Goal: Task Accomplishment & Management: Use online tool/utility

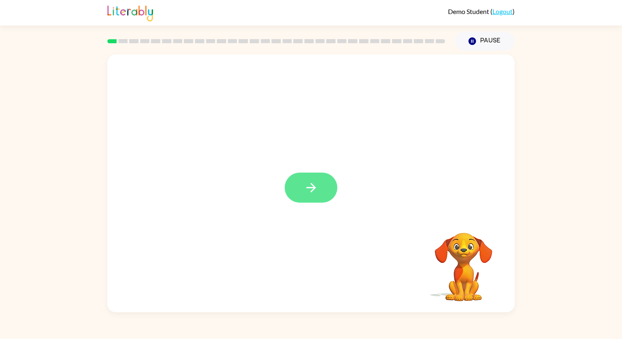
click at [322, 178] on button "button" at bounding box center [311, 187] width 53 height 30
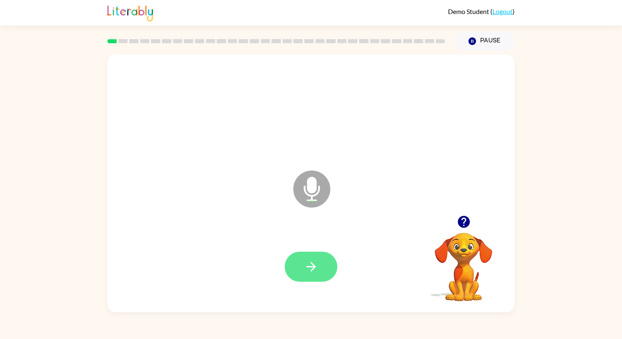
click at [312, 267] on icon "button" at bounding box center [311, 266] width 14 height 14
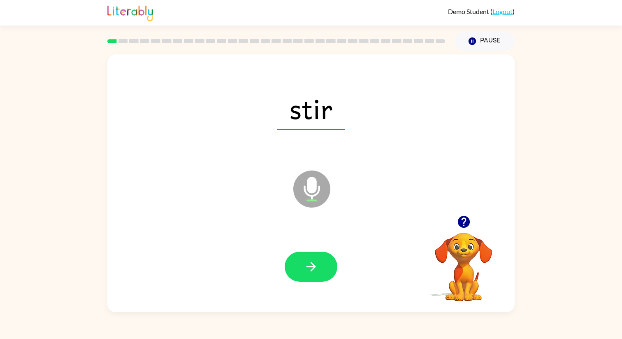
click at [312, 267] on icon "button" at bounding box center [311, 266] width 14 height 14
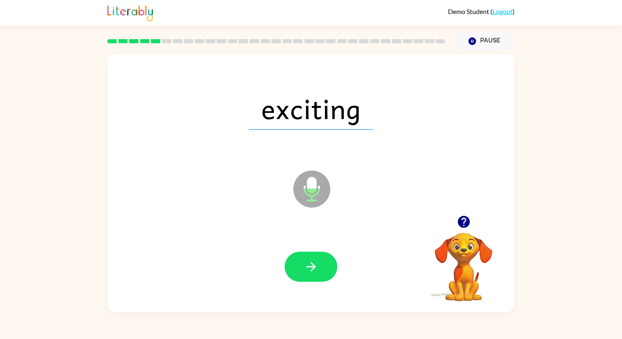
click at [312, 267] on icon "button" at bounding box center [311, 266] width 14 height 14
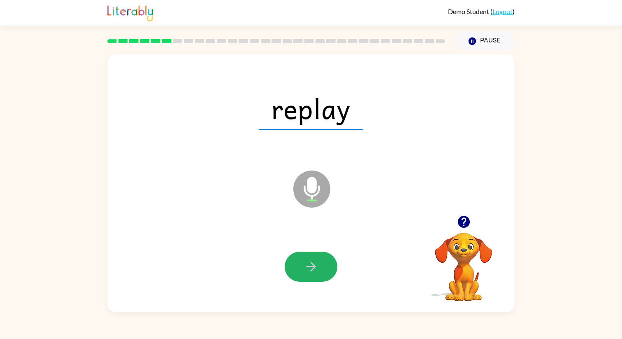
click at [312, 267] on icon "button" at bounding box center [311, 266] width 14 height 14
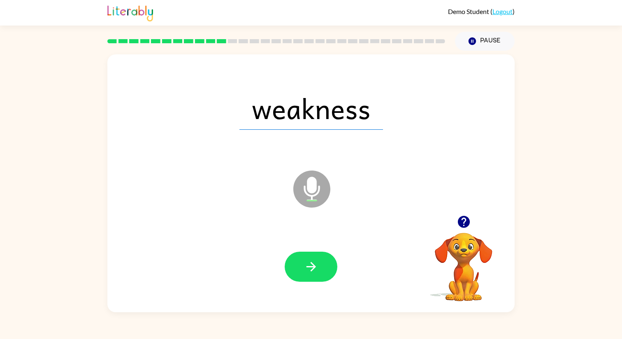
click at [312, 267] on icon "button" at bounding box center [311, 266] width 14 height 14
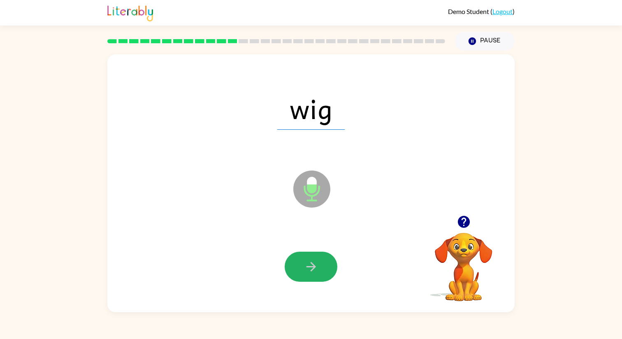
click at [312, 267] on icon "button" at bounding box center [311, 266] width 14 height 14
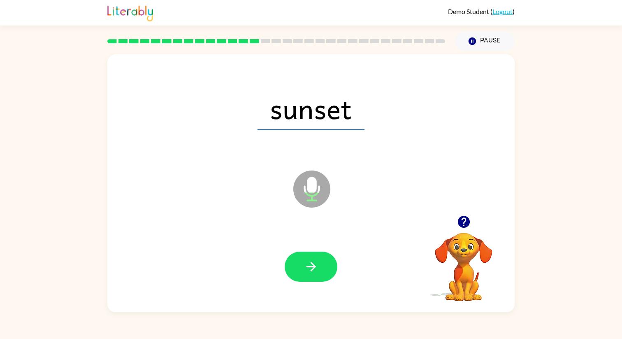
click at [312, 267] on icon "button" at bounding box center [311, 266] width 14 height 14
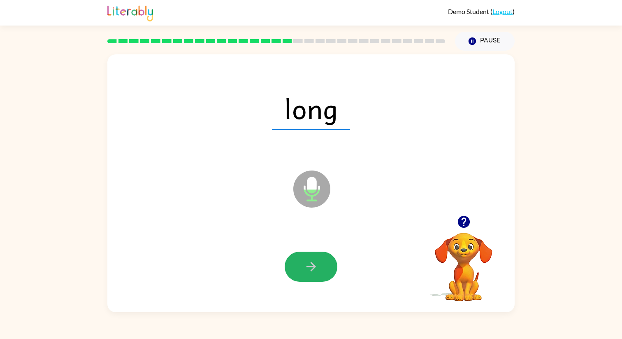
click at [312, 267] on icon "button" at bounding box center [311, 266] width 14 height 14
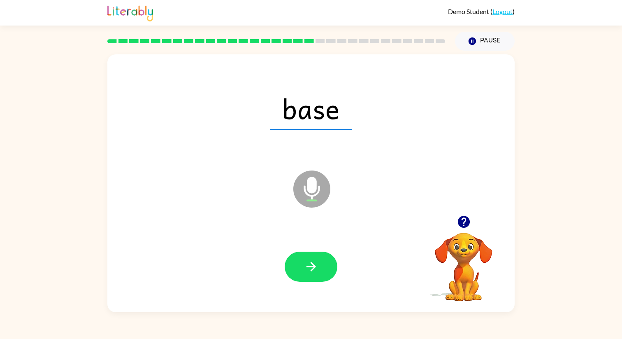
click at [312, 267] on icon "button" at bounding box center [311, 266] width 14 height 14
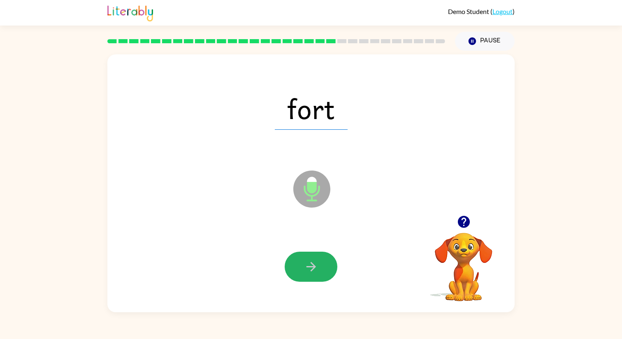
click at [312, 267] on icon "button" at bounding box center [311, 266] width 14 height 14
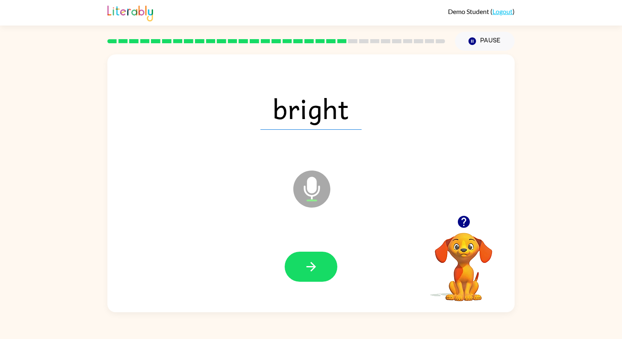
click at [312, 267] on icon "button" at bounding box center [311, 266] width 14 height 14
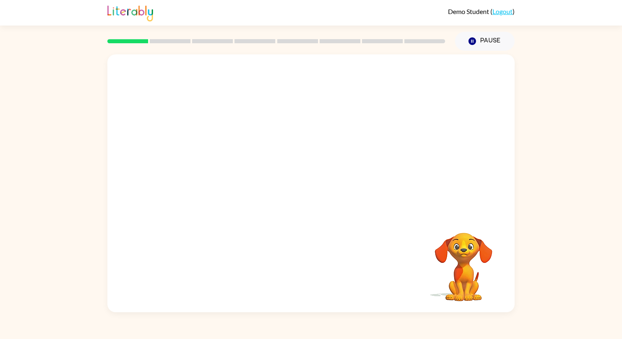
click at [282, 140] on video "Your browser must support playing .mp4 files to use Literably. Please try using…" at bounding box center [310, 134] width 407 height 161
click at [284, 142] on video "Your browser must support playing .mp4 files to use Literably. Please try using…" at bounding box center [310, 134] width 407 height 161
